Goal: Transaction & Acquisition: Book appointment/travel/reservation

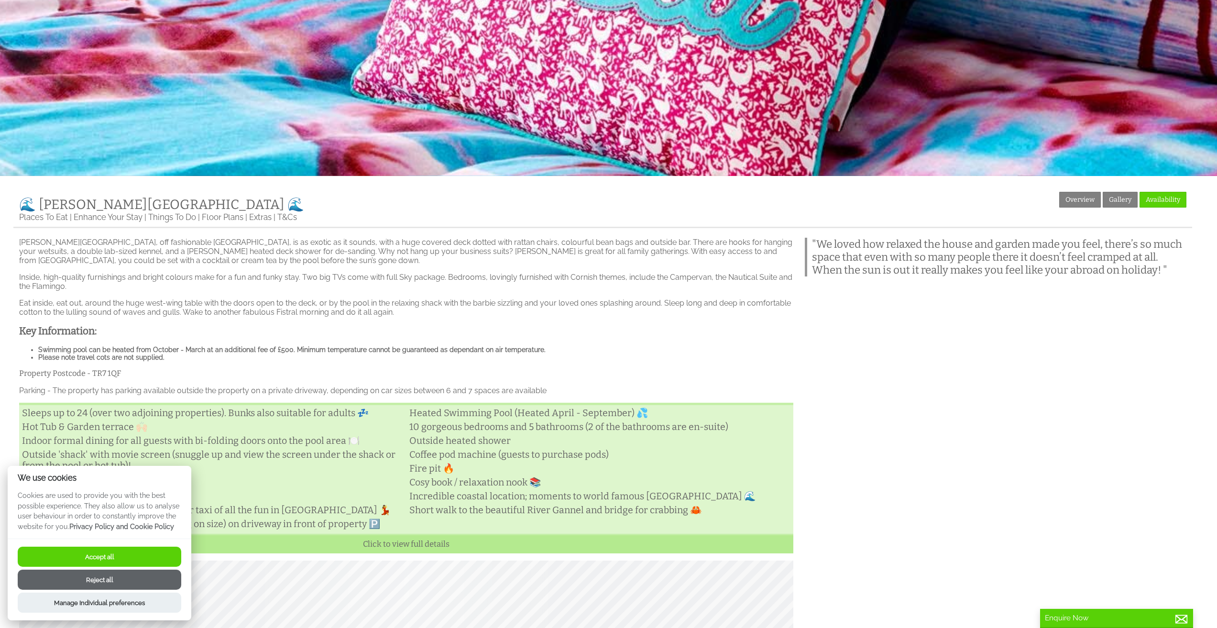
scroll to position [287, 0]
click at [107, 560] on button "Accept all" at bounding box center [100, 557] width 164 height 20
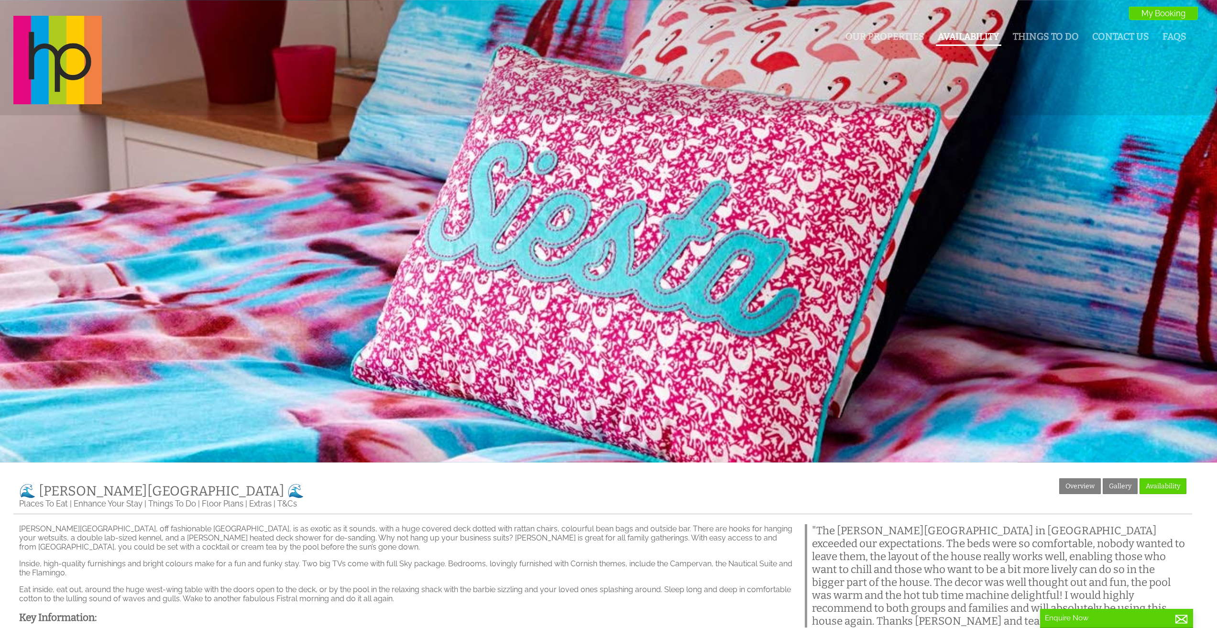
click at [971, 40] on link "Availability" at bounding box center [969, 36] width 62 height 11
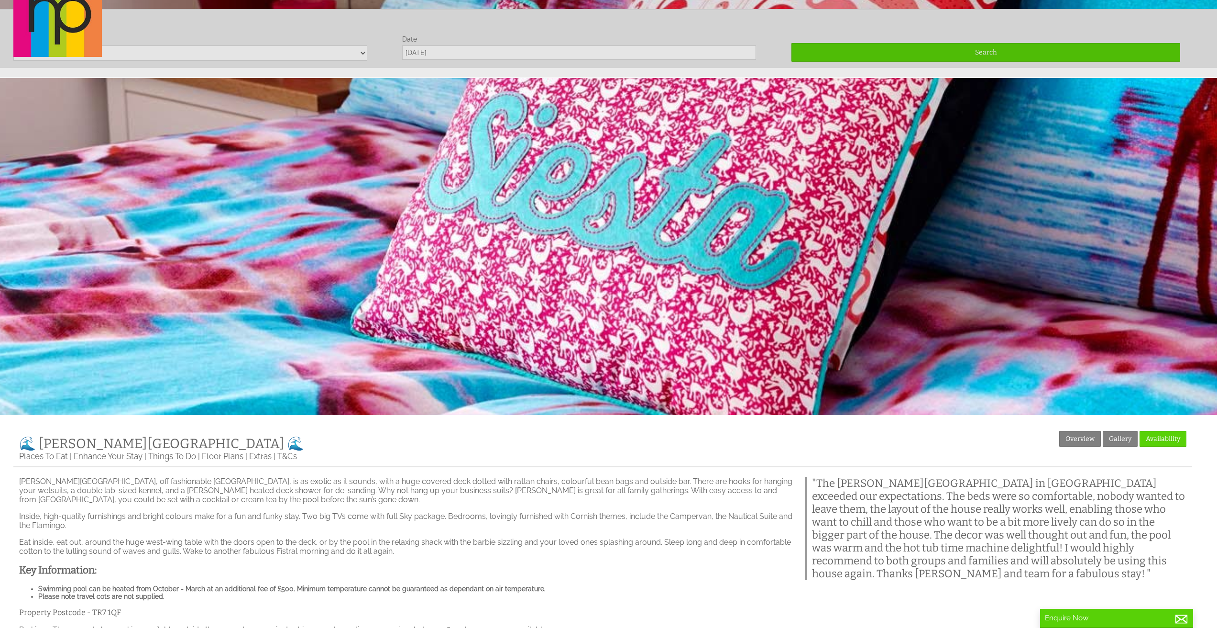
scroll to position [56, 0]
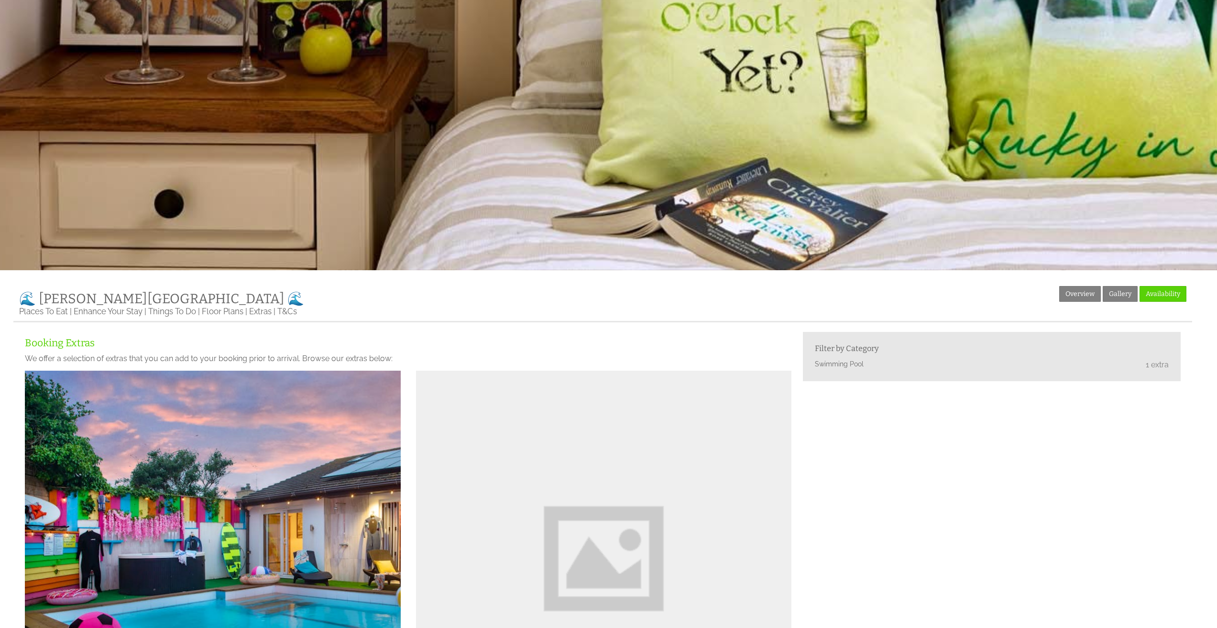
scroll to position [191, 0]
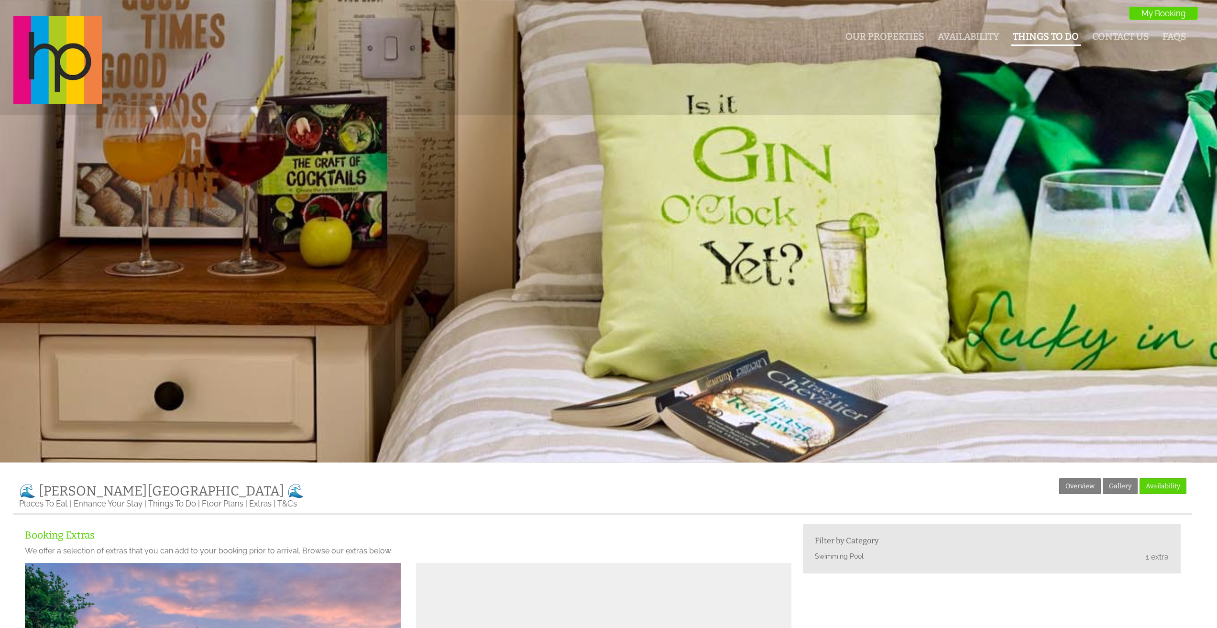
click at [1018, 38] on link "Things To Do" at bounding box center [1046, 36] width 66 height 11
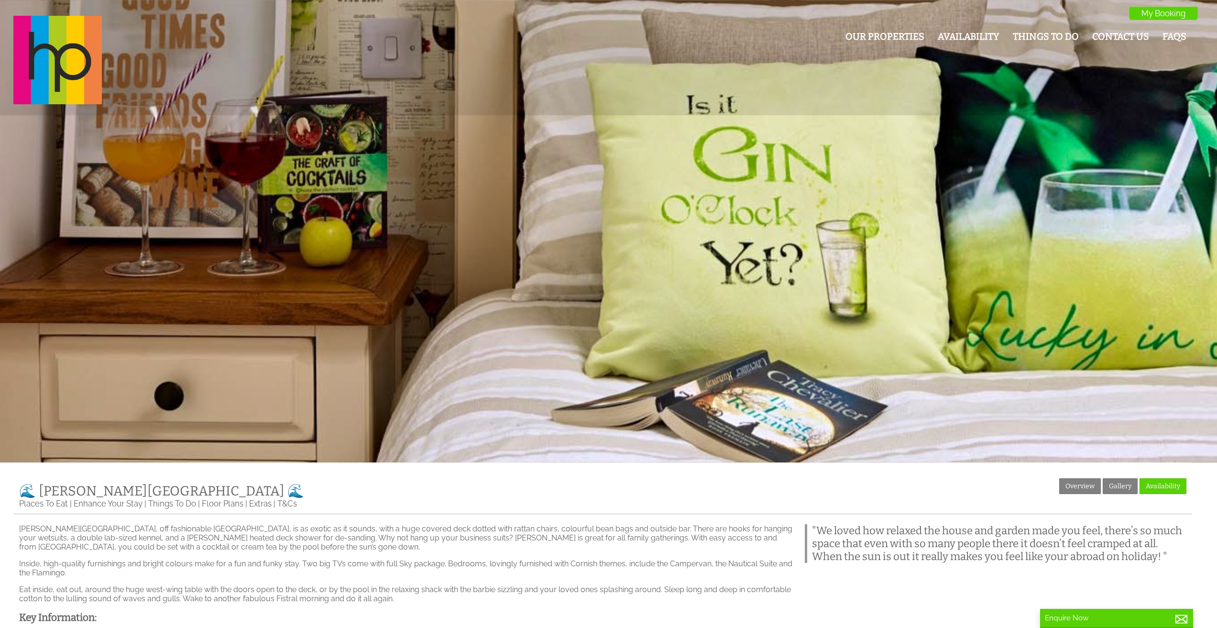
scroll to position [191, 0]
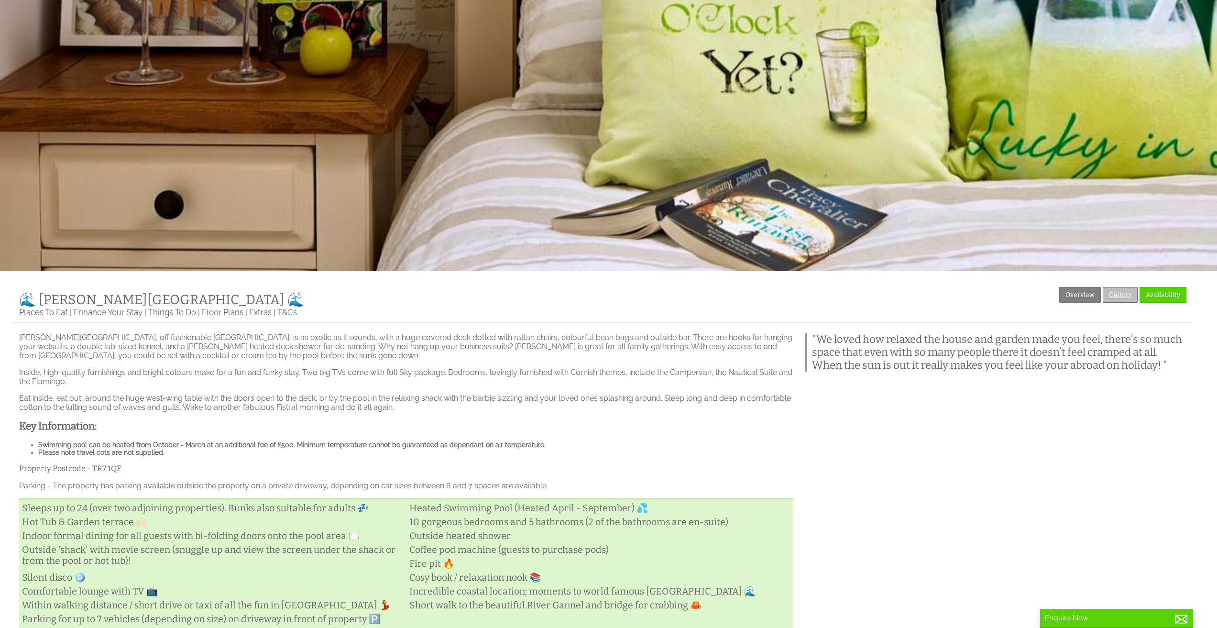
click at [1118, 301] on link "Gallery" at bounding box center [1120, 295] width 35 height 16
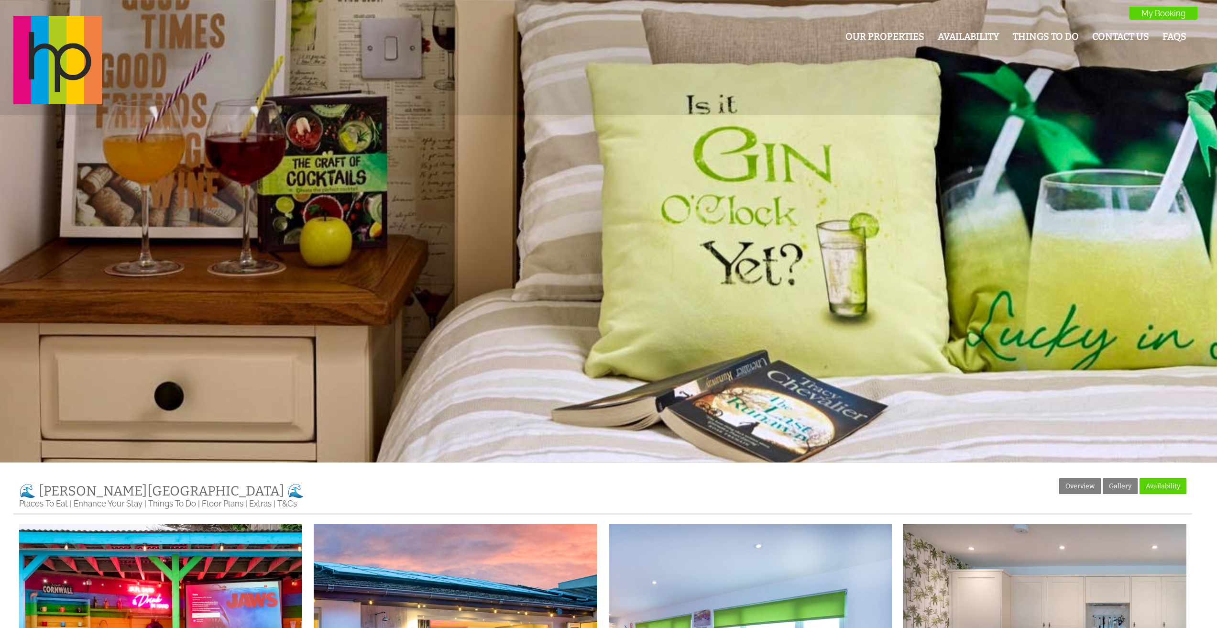
scroll to position [191, 0]
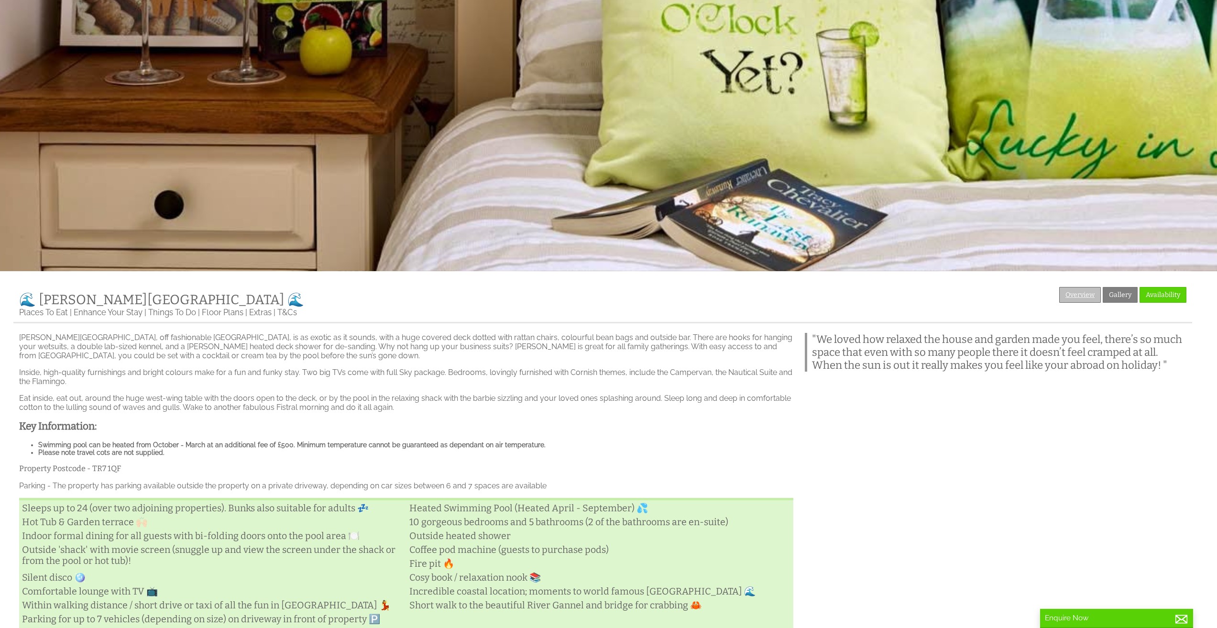
click at [1069, 299] on link "Overview" at bounding box center [1081, 295] width 42 height 16
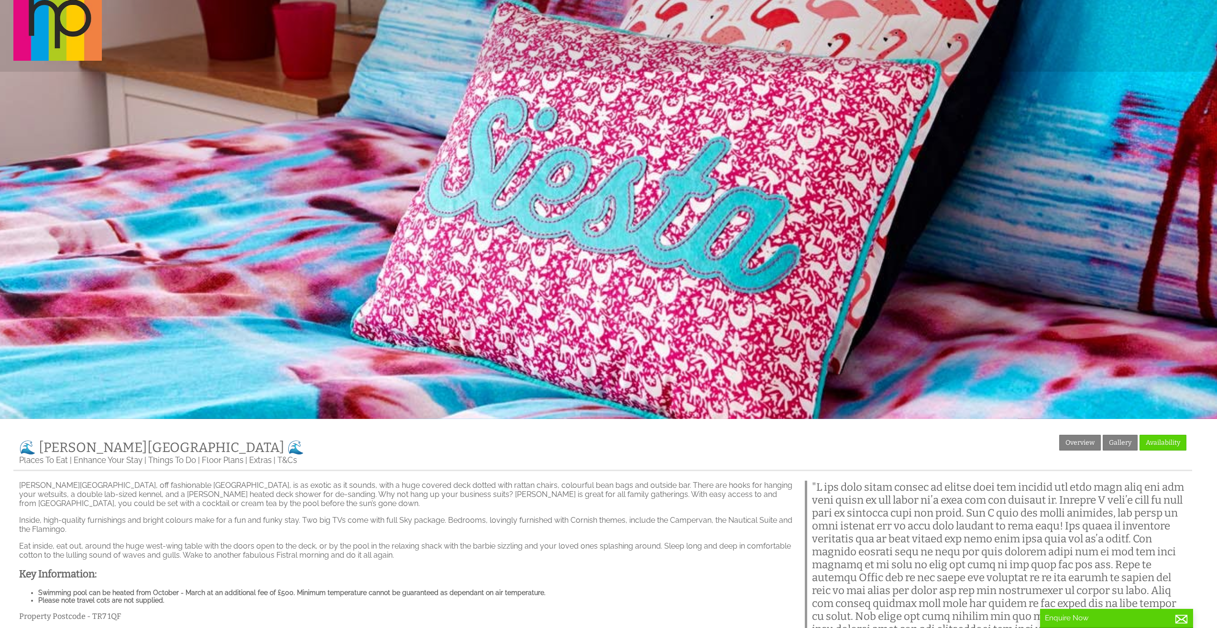
scroll to position [0, 0]
